Goal: Task Accomplishment & Management: Complete application form

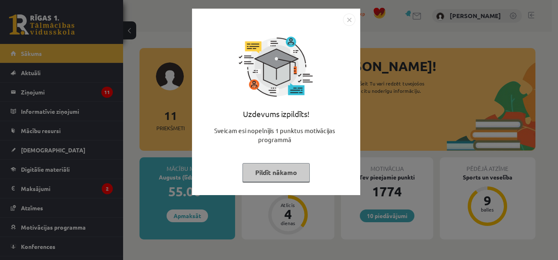
click at [348, 18] on img "Close" at bounding box center [349, 20] width 12 height 12
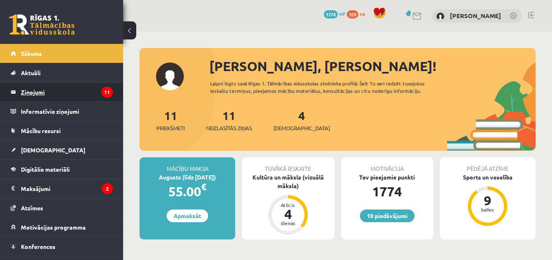
click at [55, 92] on legend "Ziņojumi 11" at bounding box center [67, 91] width 92 height 19
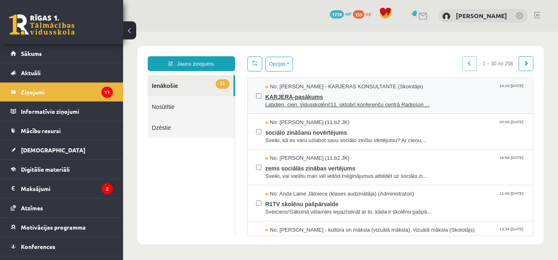
click at [280, 94] on span "KARJERA-pasākums" at bounding box center [396, 96] width 260 height 10
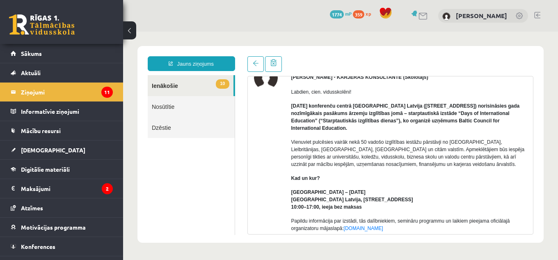
scroll to position [31, 0]
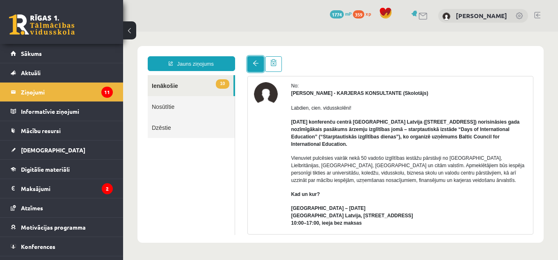
click at [260, 62] on link at bounding box center [255, 64] width 16 height 16
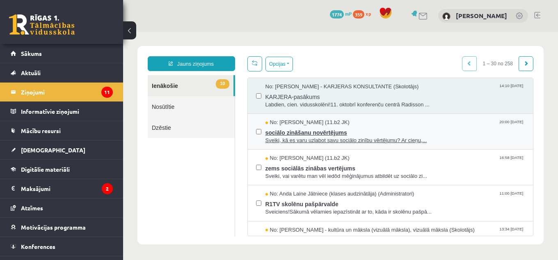
scroll to position [0, 0]
click at [298, 124] on span "No: Jurijs Kudrašins (11.b2 JK)" at bounding box center [308, 123] width 84 height 8
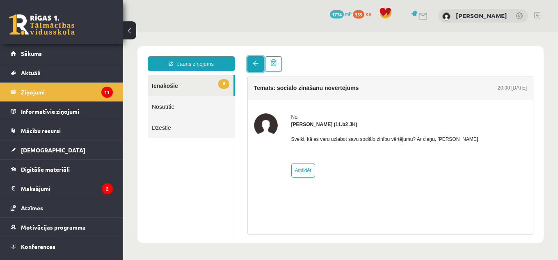
click at [251, 63] on link at bounding box center [255, 64] width 16 height 16
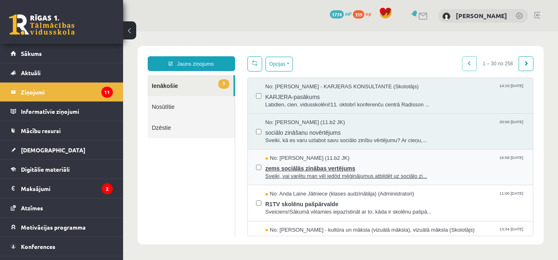
click at [302, 172] on span "Sveiki, vai varētu man vēl iedōd mēģinājumus atbildēt uz sociālo zi..." at bounding box center [396, 176] width 260 height 8
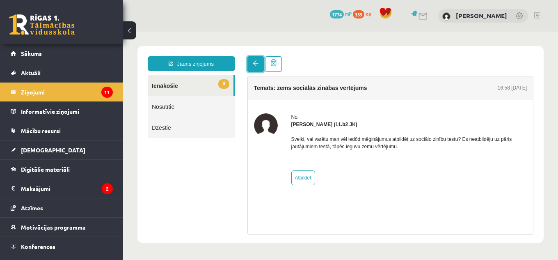
click at [257, 68] on link at bounding box center [255, 64] width 16 height 16
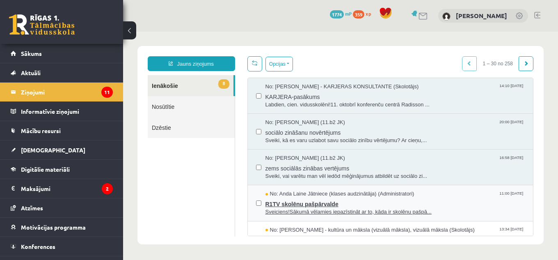
click at [299, 204] on span "R1TV skolēnu pašpārvalde" at bounding box center [396, 203] width 260 height 10
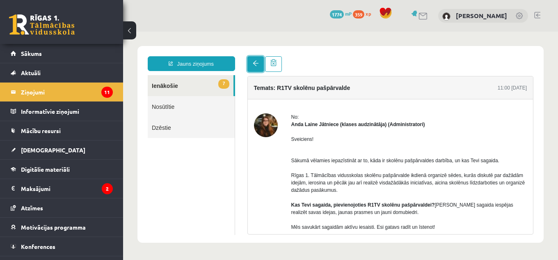
click at [253, 65] on span at bounding box center [256, 63] width 6 height 6
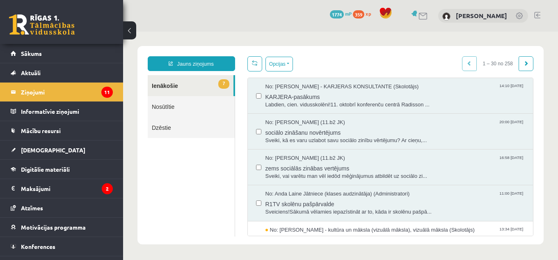
drag, startPoint x: 425, startPoint y: 108, endPoint x: 454, endPoint y: 37, distance: 76.9
click at [454, 37] on body "Jauns ziņojums 7 Ienākošie Nosūtītie Dzēstie * ********* ********* ******* Opci…" at bounding box center [340, 145] width 435 height 227
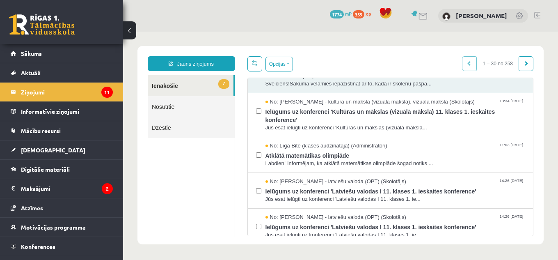
scroll to position [134, 0]
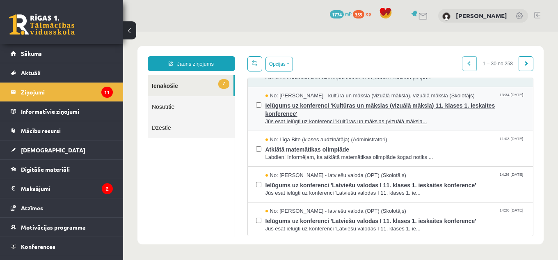
click at [409, 113] on span "Ielūgums uz konferenci 'Kultūras un mākslas (vizuālā māksla) 11. klases 1. iesk…" at bounding box center [396, 108] width 260 height 18
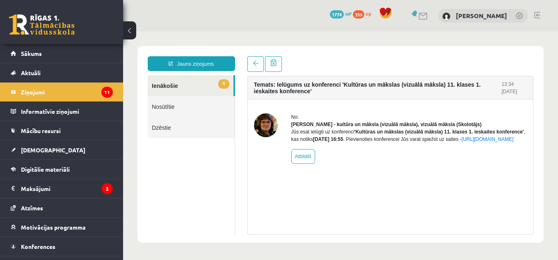
scroll to position [0, 0]
click at [254, 62] on span at bounding box center [256, 63] width 6 height 6
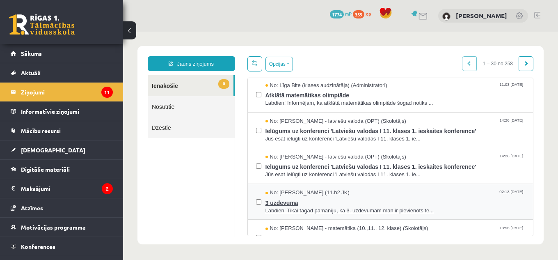
click at [294, 203] on span "3 uzdevuma" at bounding box center [396, 202] width 260 height 10
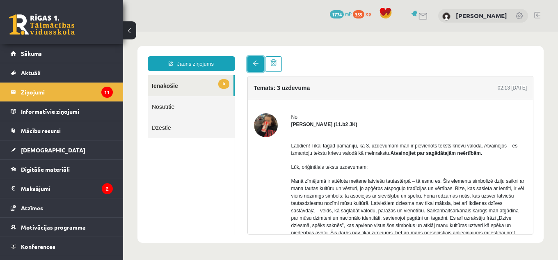
click at [261, 66] on link at bounding box center [255, 64] width 16 height 16
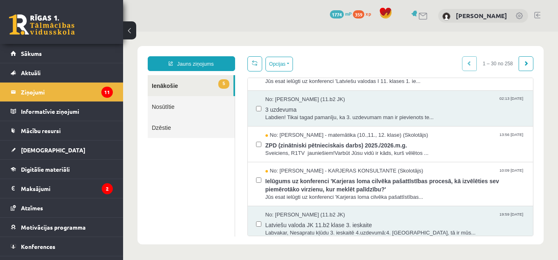
scroll to position [332, 0]
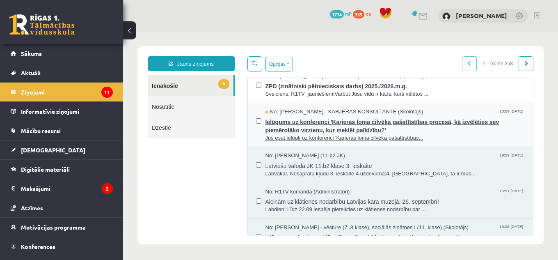
click at [405, 134] on span "Jūs esat ielūgti uz konferenci 'Karjeras loma cilvēka pašattīstības..." at bounding box center [396, 138] width 260 height 8
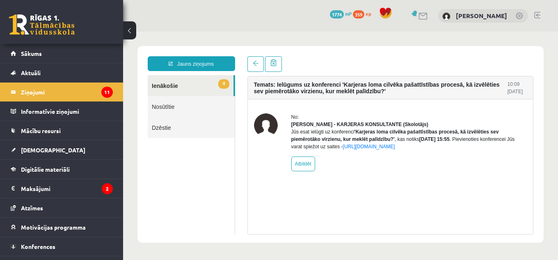
scroll to position [0, 0]
click at [256, 63] on span at bounding box center [256, 63] width 6 height 6
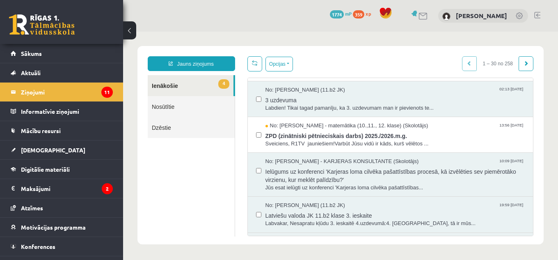
scroll to position [302, 0]
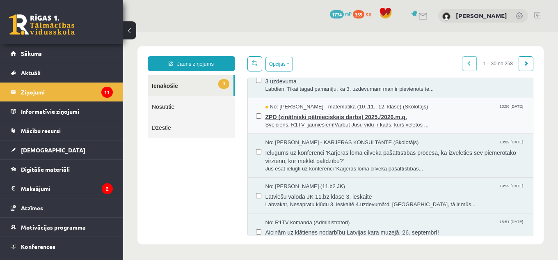
click at [337, 117] on span "ZPD (zinātniski pētnieciskais darbs) 2025./2026.m.g." at bounding box center [396, 116] width 260 height 10
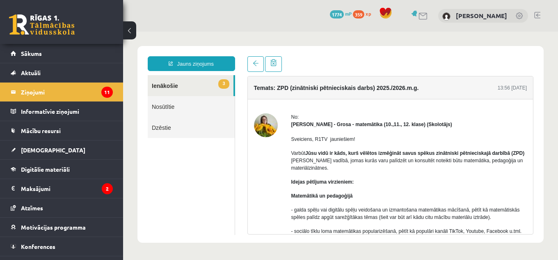
scroll to position [0, 0]
click at [251, 62] on link at bounding box center [255, 64] width 16 height 16
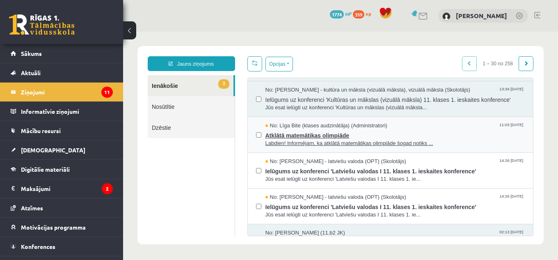
click at [314, 131] on span "Atklātā matemātikas olimpiāde" at bounding box center [396, 134] width 260 height 10
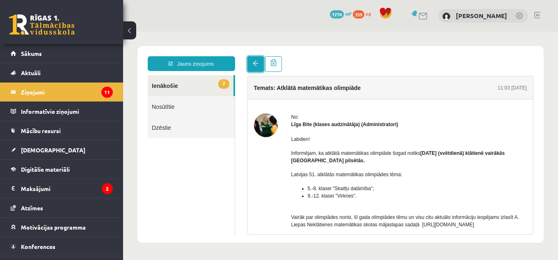
click at [253, 67] on link at bounding box center [255, 64] width 16 height 16
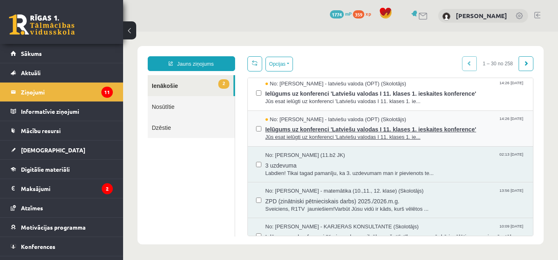
click at [421, 122] on div "No: Laila Jirgensone - latviešu valoda (OPT) (Skolotājs) 14:26 02/10/2025" at bounding box center [396, 120] width 260 height 8
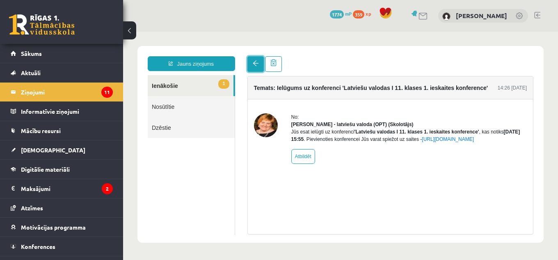
click at [258, 60] on link at bounding box center [255, 64] width 16 height 16
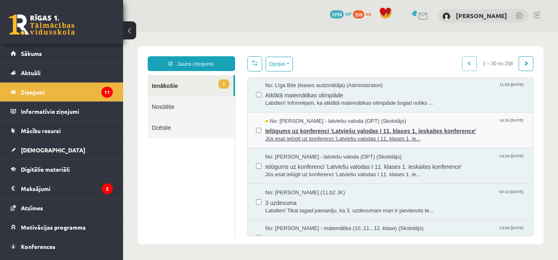
click at [475, 125] on span "Ielūgums uz konferenci 'Latviešu valodas I 11. klases 1. ieskaites konference'" at bounding box center [396, 130] width 260 height 10
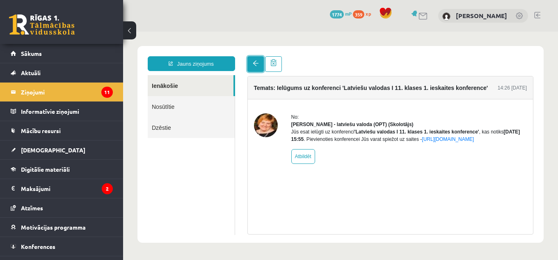
click at [254, 57] on link at bounding box center [255, 64] width 16 height 16
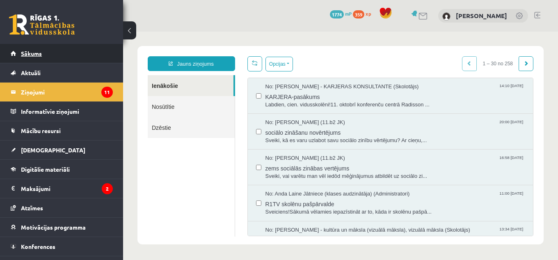
click at [33, 55] on span "Sākums" at bounding box center [31, 53] width 21 height 7
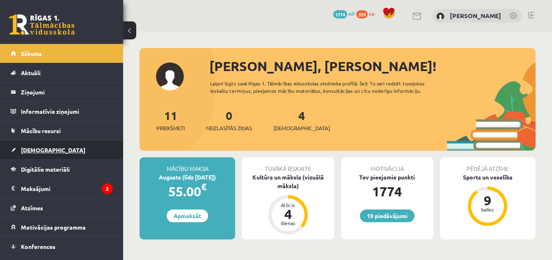
click at [27, 156] on link "[DEMOGRAPHIC_DATA]" at bounding box center [62, 149] width 102 height 19
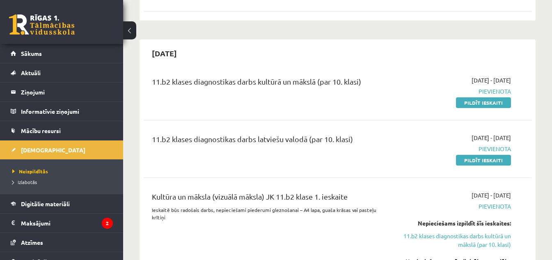
scroll to position [106, 0]
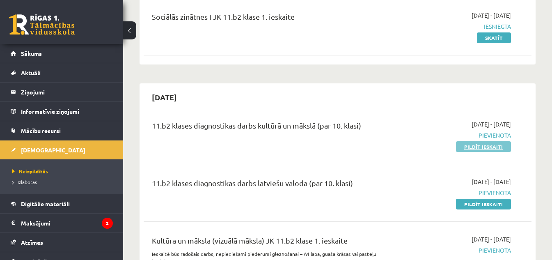
click at [504, 145] on link "Pildīt ieskaiti" at bounding box center [483, 146] width 55 height 11
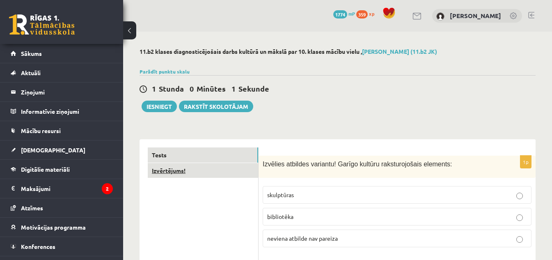
click at [188, 168] on link "Izvērtējums!" at bounding box center [203, 170] width 110 height 15
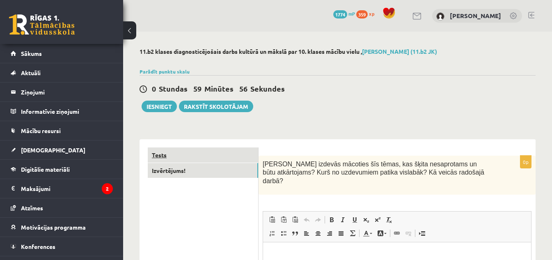
click at [195, 156] on link "Tests" at bounding box center [203, 154] width 110 height 15
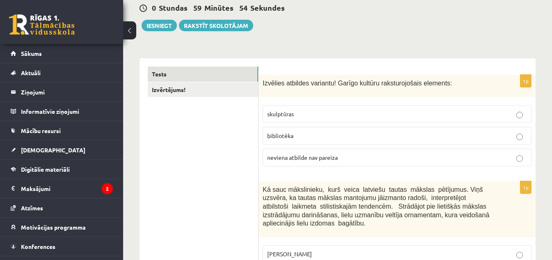
scroll to position [124, 0]
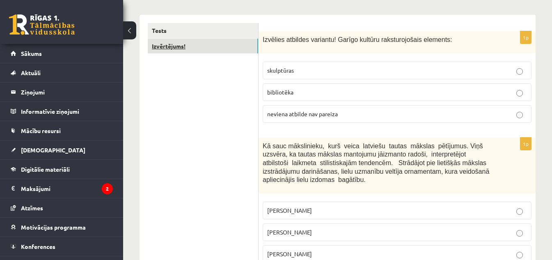
click at [200, 48] on link "Izvērtējums!" at bounding box center [203, 46] width 110 height 15
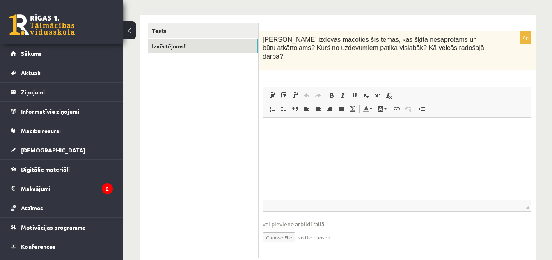
scroll to position [0, 0]
click at [298, 142] on html at bounding box center [397, 129] width 268 height 25
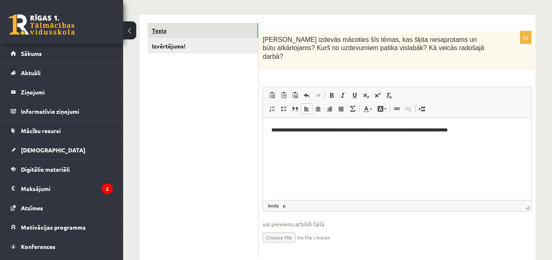
click at [239, 27] on link "Tests" at bounding box center [203, 30] width 110 height 15
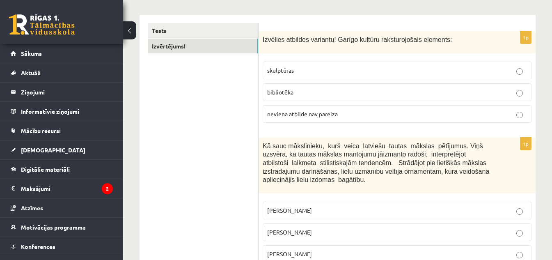
click at [234, 44] on link "Izvērtējums!" at bounding box center [203, 46] width 110 height 15
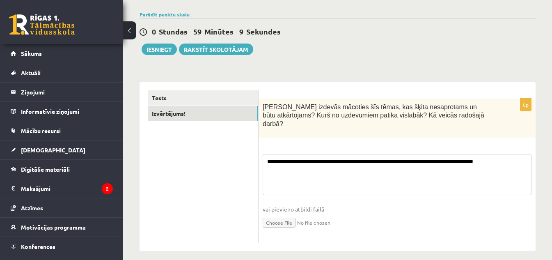
click at [343, 166] on fieldset "**********" at bounding box center [397, 196] width 269 height 85
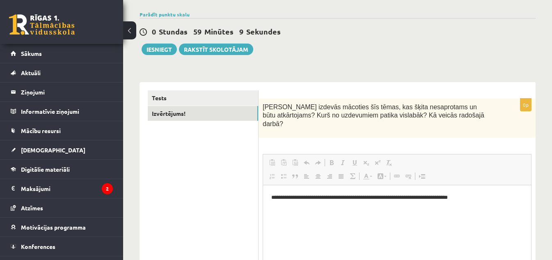
scroll to position [0, 0]
click at [494, 192] on html "**********" at bounding box center [397, 197] width 268 height 25
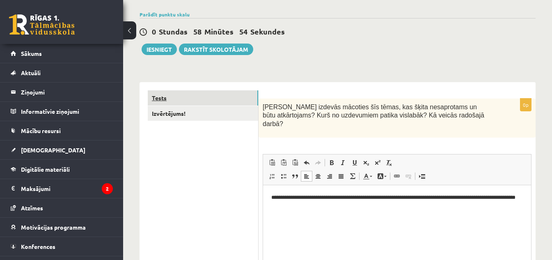
click at [190, 94] on link "Tests" at bounding box center [203, 97] width 110 height 15
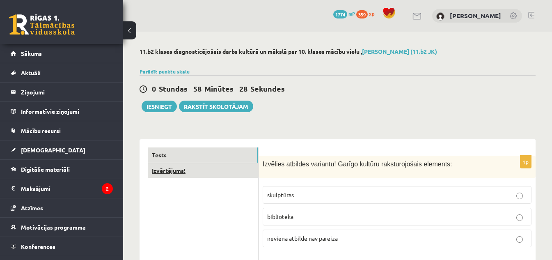
click at [167, 170] on link "Izvērtējums!" at bounding box center [203, 170] width 110 height 15
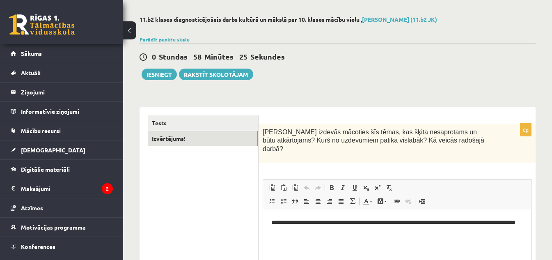
scroll to position [35, 0]
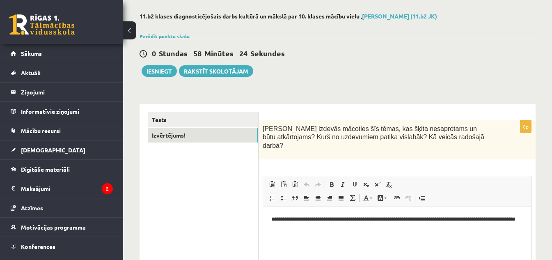
click at [316, 229] on p "**********" at bounding box center [397, 223] width 252 height 17
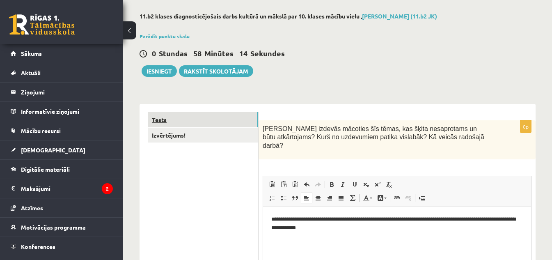
click at [154, 119] on link "Tests" at bounding box center [203, 119] width 110 height 15
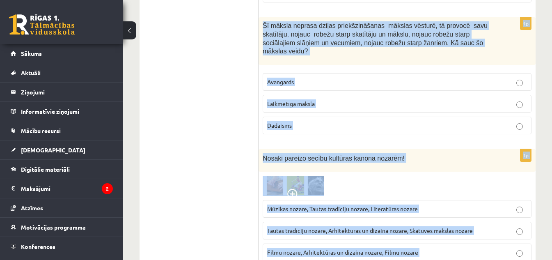
scroll to position [3452, 0]
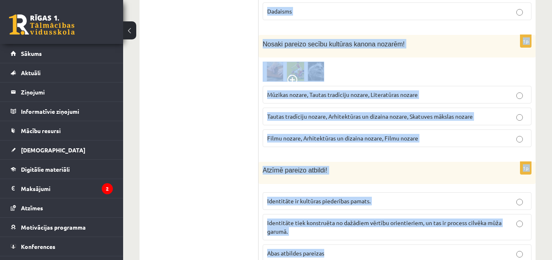
drag, startPoint x: 263, startPoint y: 127, endPoint x: 355, endPoint y: 243, distance: 148.6
copy form "Izvēlies atbildes variantu! Garīgo kultūru raksturojošais elements: skulptūras …"
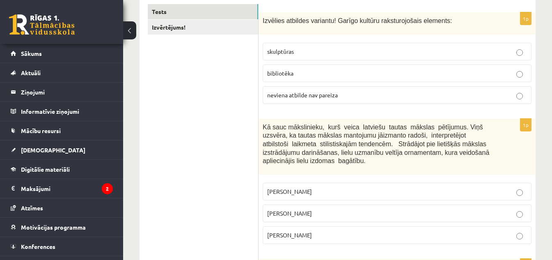
scroll to position [100, 0]
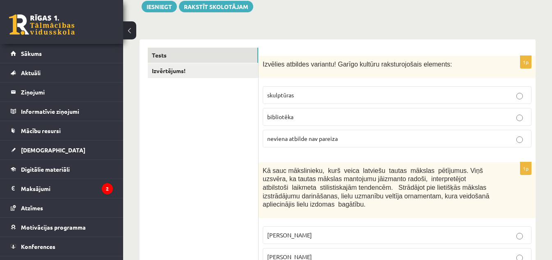
click at [492, 122] on label "bibliotēka" at bounding box center [397, 117] width 269 height 18
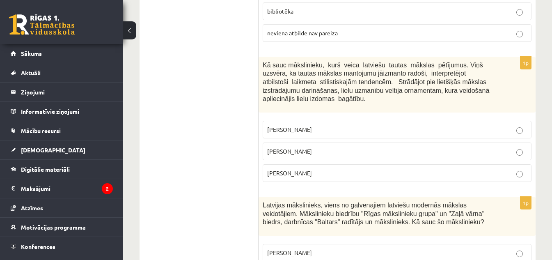
scroll to position [236, 0]
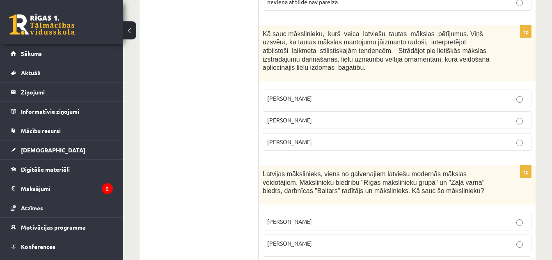
click at [279, 116] on p "Jūlijs Madernieks" at bounding box center [397, 120] width 260 height 9
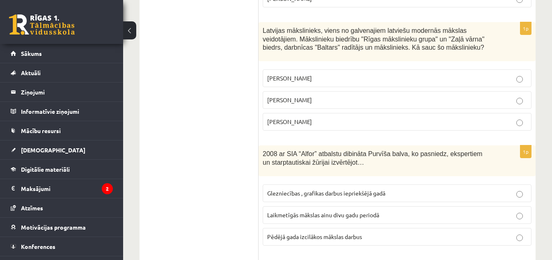
scroll to position [386, 0]
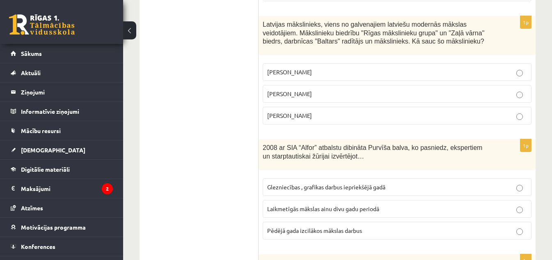
click at [317, 97] on p "Romāns Suta" at bounding box center [397, 93] width 260 height 9
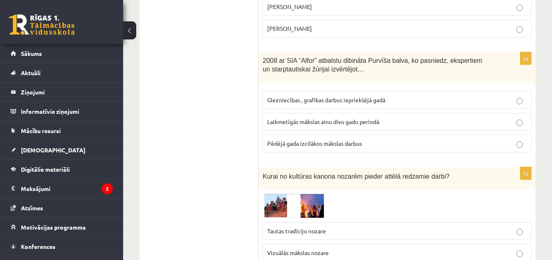
scroll to position [504, 0]
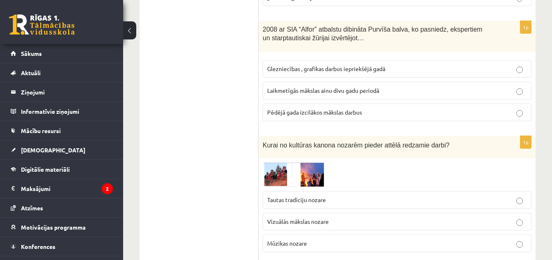
click at [314, 90] on span "Laikmetīgās mākslas ainu divu gadu periodā" at bounding box center [323, 90] width 112 height 7
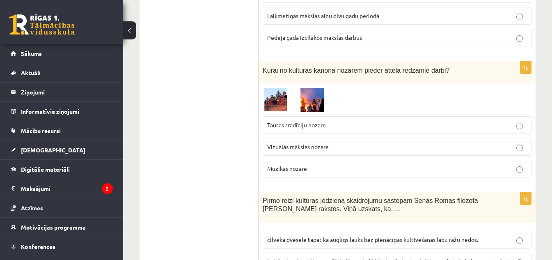
scroll to position [641, 0]
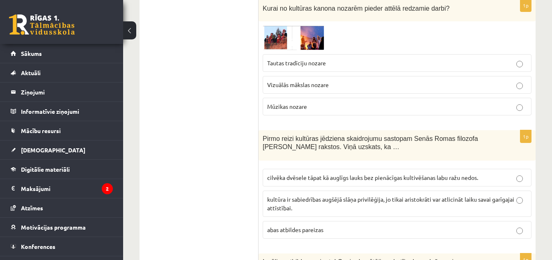
click at [291, 61] on span "Tautas tradīciju nozare" at bounding box center [296, 62] width 59 height 7
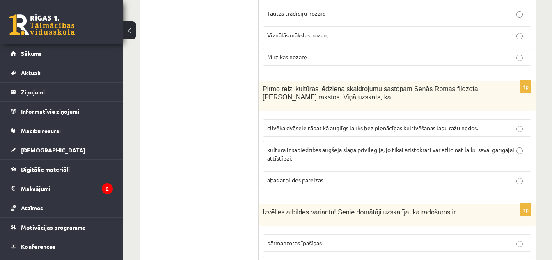
scroll to position [722, 0]
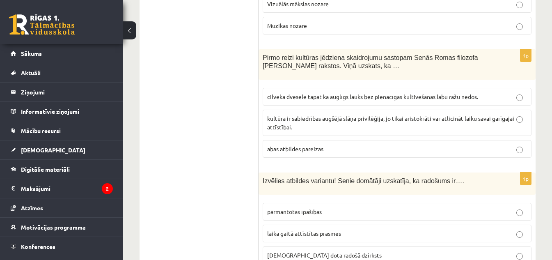
click at [308, 95] on span "cilvēka dvēsele tāpat kā auglīgs lauks bez pienācīgas kultivēšanas labu ražu ne…" at bounding box center [372, 96] width 211 height 7
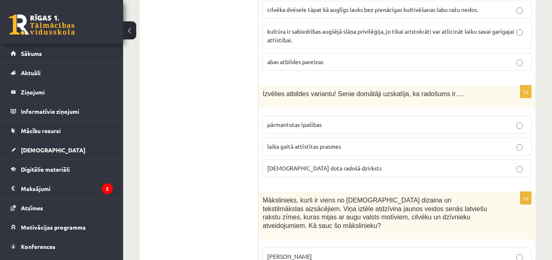
scroll to position [846, 0]
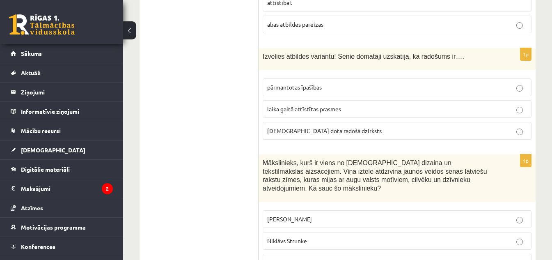
click at [338, 133] on p "dieva dota radošā dzirksts" at bounding box center [397, 130] width 260 height 9
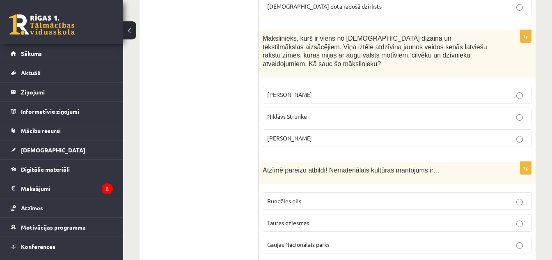
scroll to position [1008, 0]
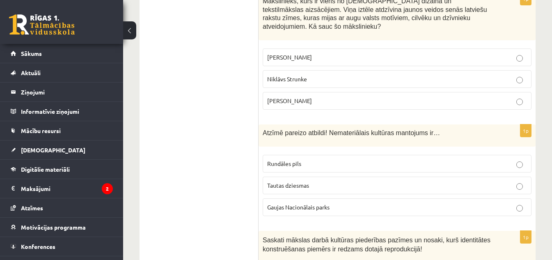
click at [307, 53] on p "Ansis Cīrulis" at bounding box center [397, 57] width 260 height 9
click at [299, 181] on span "Tautas dziesmas" at bounding box center [288, 184] width 42 height 7
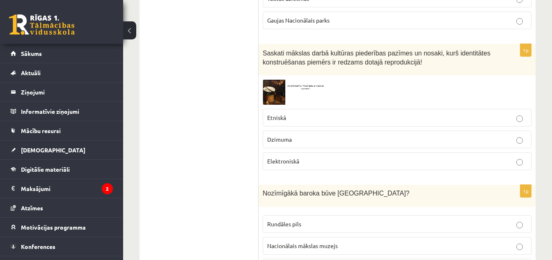
scroll to position [1219, 0]
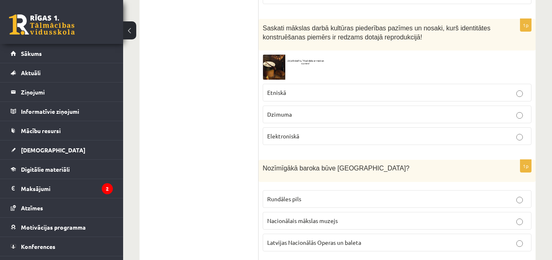
click at [336, 88] on p "Etniskā" at bounding box center [397, 92] width 260 height 9
click at [328, 195] on p "Rundāles pils" at bounding box center [397, 199] width 260 height 9
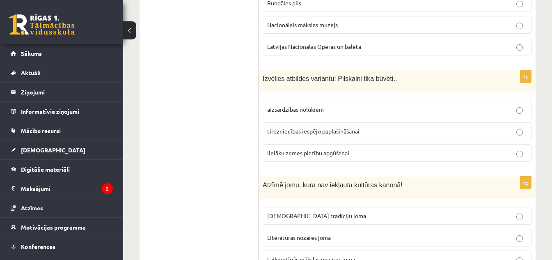
scroll to position [1452, 0]
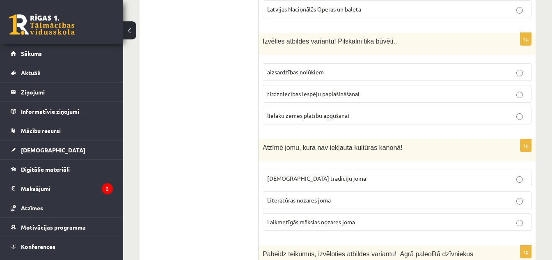
click at [292, 70] on label "aizsardzības nolūkiem" at bounding box center [397, 72] width 269 height 18
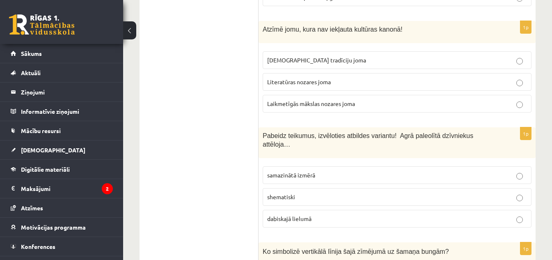
scroll to position [1577, 0]
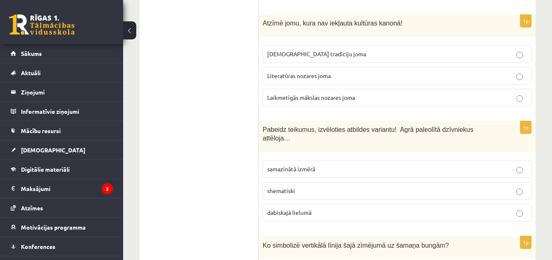
click at [327, 93] on p "Laikmetīgās mākslas nozares joma" at bounding box center [397, 97] width 260 height 9
click at [325, 208] on p "dabiskajā lielumā" at bounding box center [397, 212] width 260 height 9
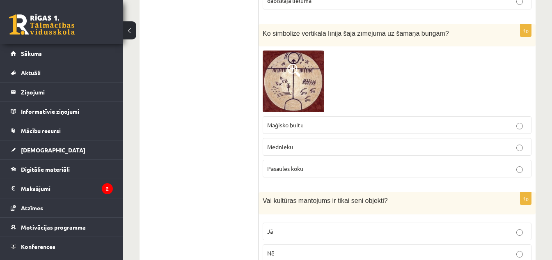
scroll to position [1795, 0]
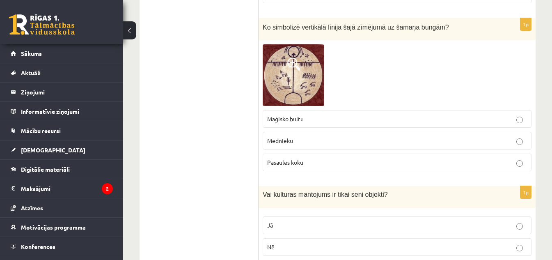
click at [316, 153] on label "Pasaules koku" at bounding box center [397, 162] width 269 height 18
click at [334, 238] on label "Nē" at bounding box center [397, 247] width 269 height 18
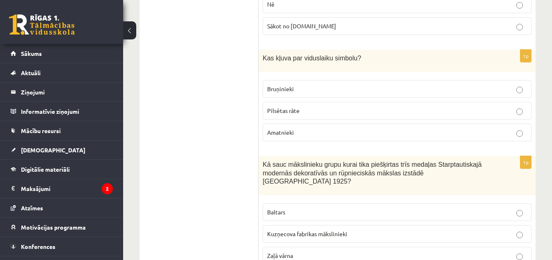
scroll to position [2043, 0]
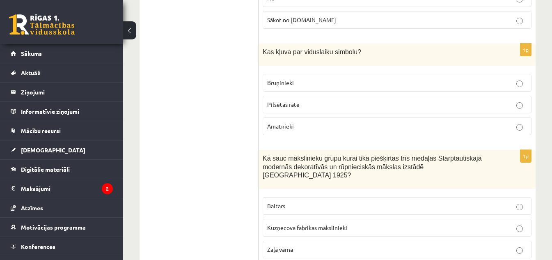
click at [508, 78] on p "Bruņinieki" at bounding box center [397, 82] width 260 height 9
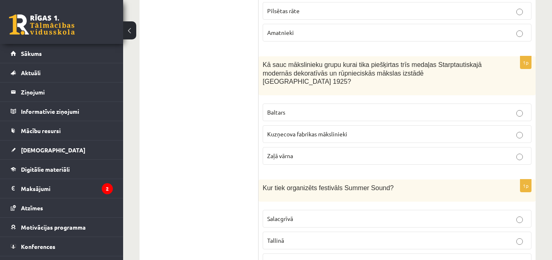
scroll to position [2156, 0]
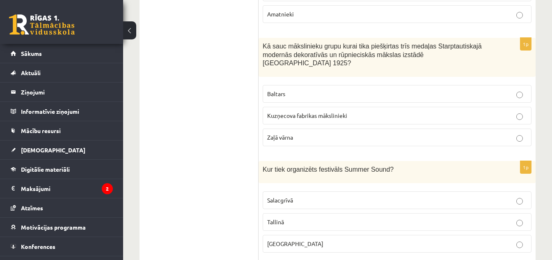
click at [273, 90] on span "Baltars" at bounding box center [276, 93] width 18 height 7
click at [316, 239] on p "Liepājā" at bounding box center [397, 243] width 260 height 9
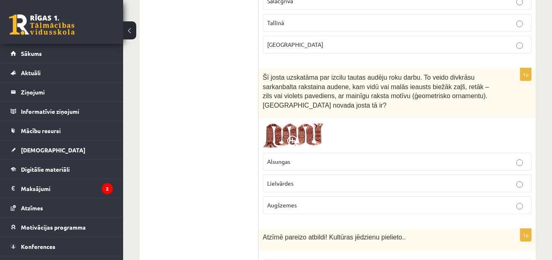
scroll to position [2361, 0]
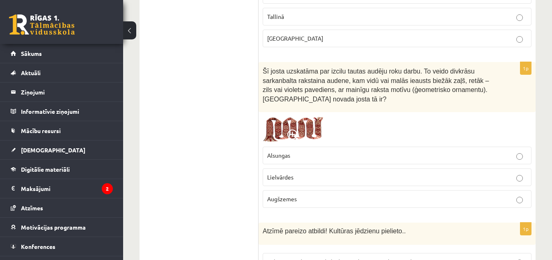
click at [295, 168] on label "Lielvārdes" at bounding box center [397, 177] width 269 height 18
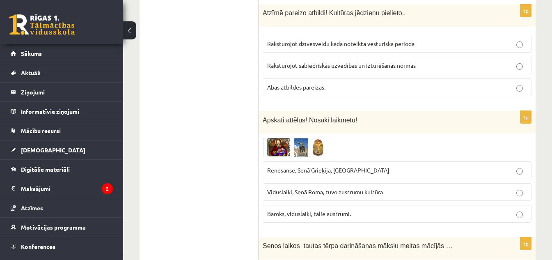
scroll to position [2510, 0]
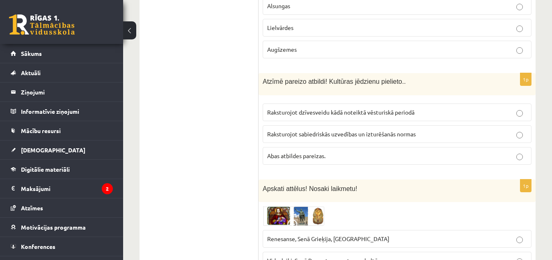
click at [298, 152] on span "Abas atbildes pareizas." at bounding box center [296, 155] width 58 height 7
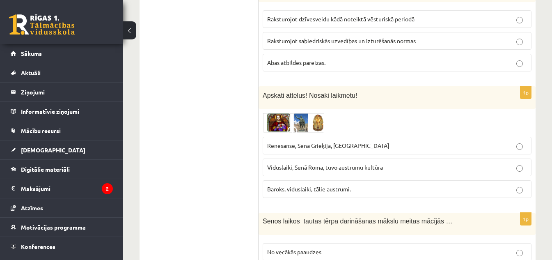
scroll to position [2634, 0]
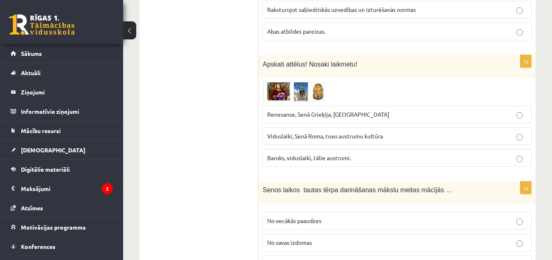
drag, startPoint x: 321, startPoint y: 89, endPoint x: 320, endPoint y: 82, distance: 7.1
click at [321, 110] on span "Renesanse, Senā Grieķija, Ēģipte" at bounding box center [328, 113] width 122 height 7
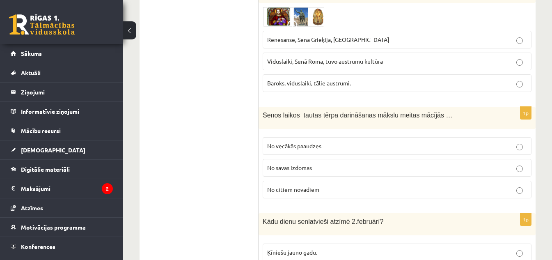
scroll to position [2753, 0]
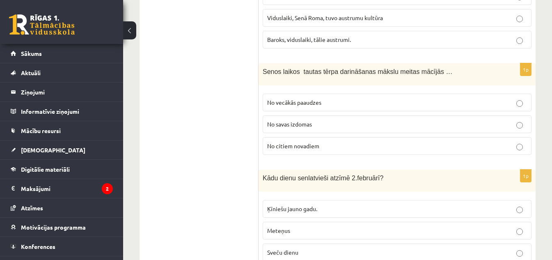
click at [334, 98] on p "No vecākās paaudzes" at bounding box center [397, 102] width 260 height 9
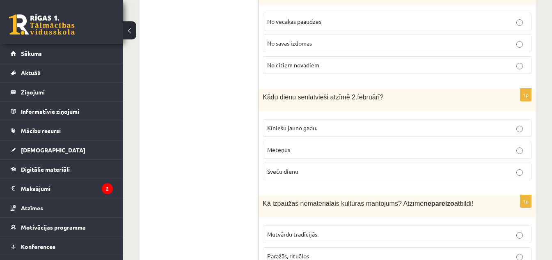
scroll to position [2883, 0]
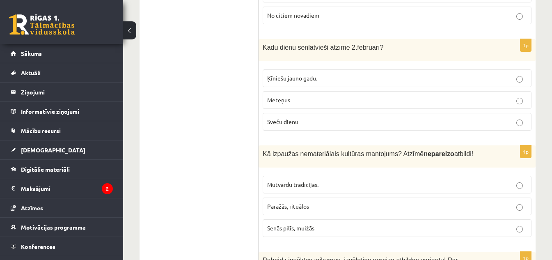
click at [286, 113] on label "Sveču dienu" at bounding box center [397, 122] width 269 height 18
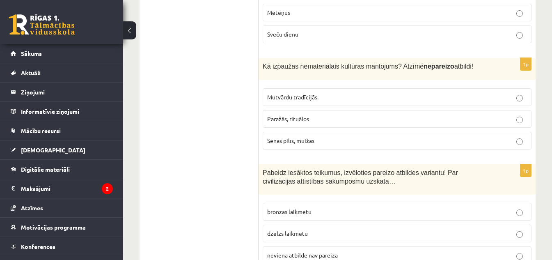
scroll to position [2977, 0]
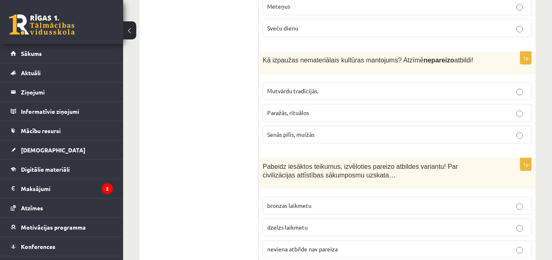
click at [345, 126] on label "Senās pilīs, muižās" at bounding box center [397, 135] width 269 height 18
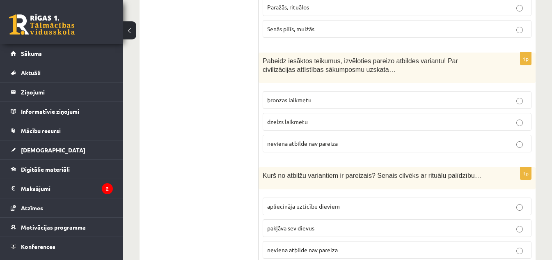
scroll to position [3107, 0]
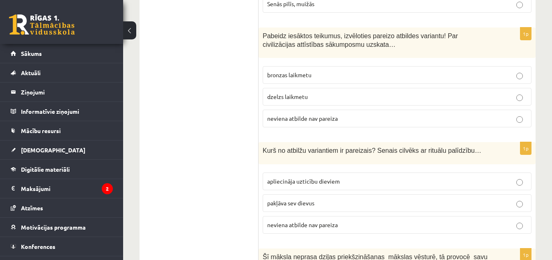
click at [300, 71] on p "bronzas laikmetu" at bounding box center [397, 75] width 260 height 9
click at [340, 177] on p "apliecināja uzticību dieviem" at bounding box center [397, 181] width 260 height 9
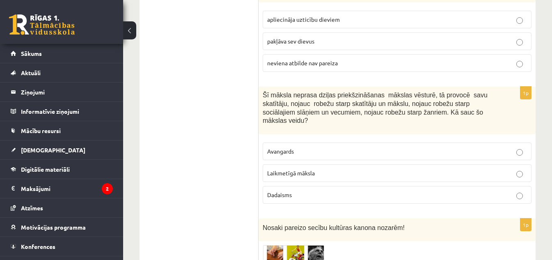
scroll to position [3325, 0]
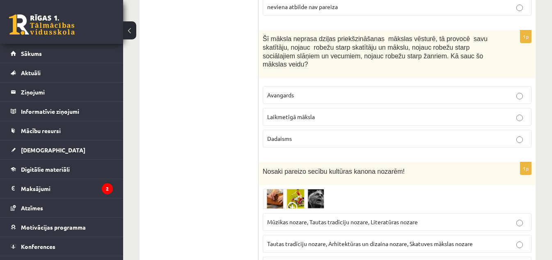
click at [325, 112] on p "Laikmetīgā māksla" at bounding box center [397, 116] width 260 height 9
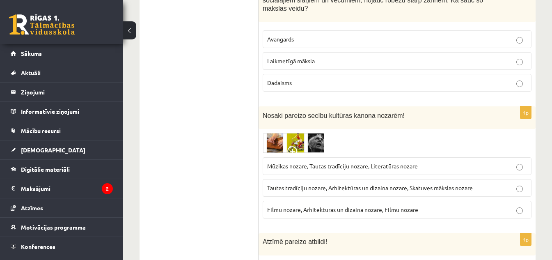
scroll to position [3452, 0]
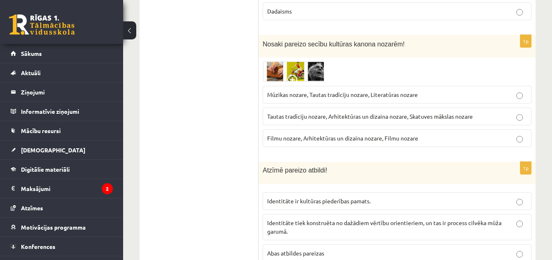
click at [299, 112] on span "Tautas tradīciju nozare, Arhitektūras un dizaina nozare, Skatuves mākslas nozare" at bounding box center [370, 115] width 206 height 7
click at [323, 244] on label "Abas atbildes pareizas" at bounding box center [397, 253] width 269 height 18
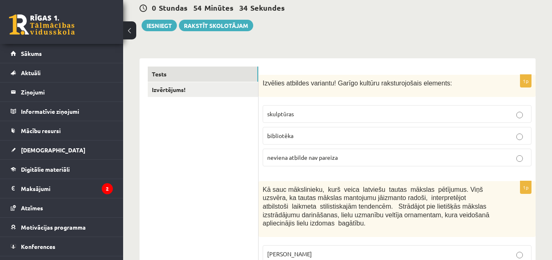
scroll to position [50, 0]
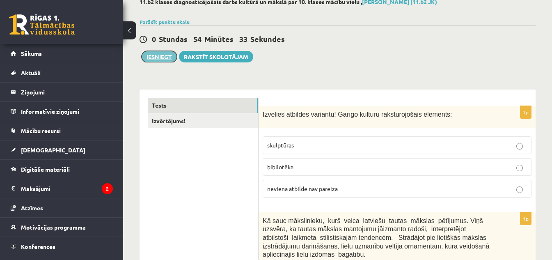
click at [159, 57] on button "Iesniegt" at bounding box center [159, 56] width 35 height 11
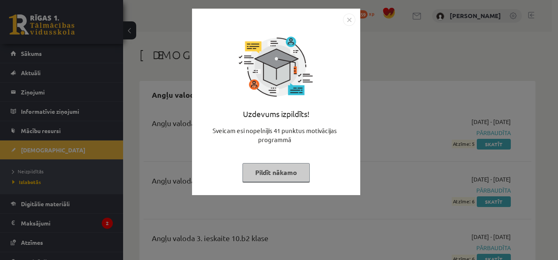
click at [346, 22] on img "Close" at bounding box center [349, 20] width 12 height 12
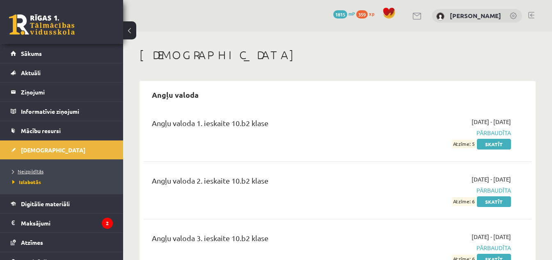
click at [42, 170] on span "Neizpildītās" at bounding box center [27, 171] width 31 height 7
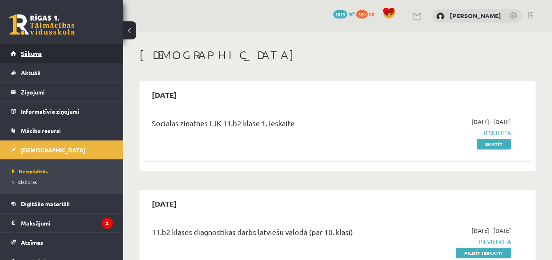
click at [28, 59] on link "Sākums" at bounding box center [62, 53] width 102 height 19
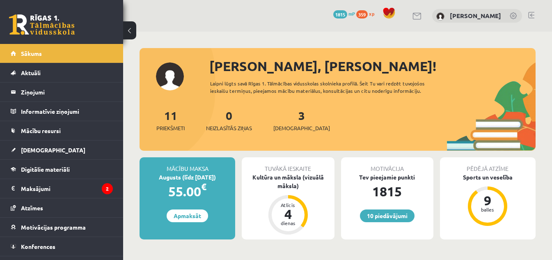
click at [534, 16] on link at bounding box center [531, 15] width 6 height 7
